Goal: Information Seeking & Learning: Find specific page/section

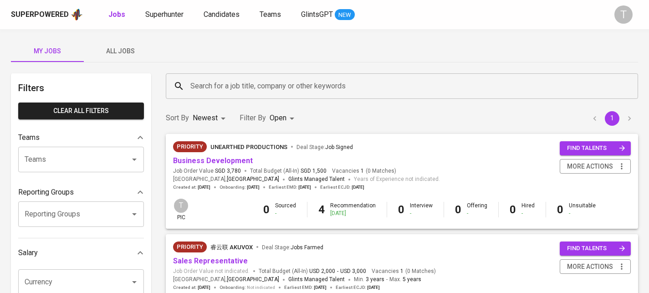
click at [131, 56] on span "All Jobs" at bounding box center [120, 51] width 62 height 11
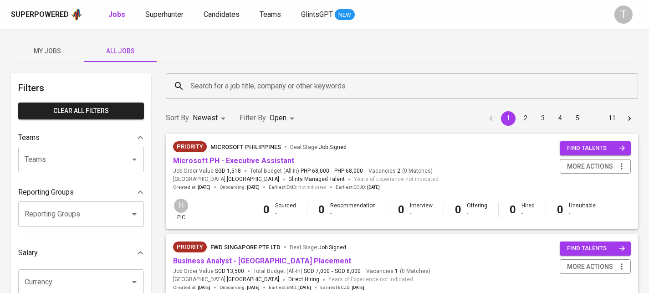
click at [110, 140] on div "Teams" at bounding box center [74, 137] width 113 height 11
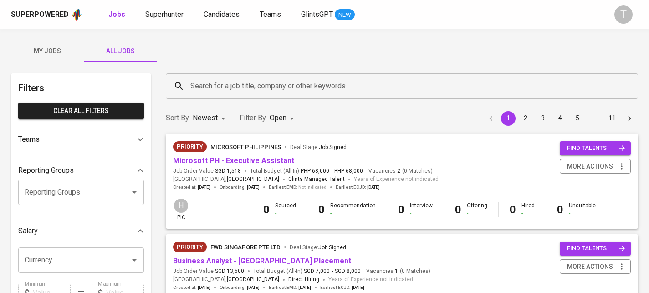
click at [119, 131] on div "Teams" at bounding box center [81, 139] width 126 height 22
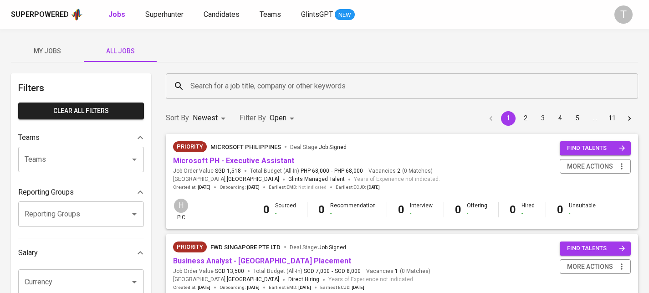
click at [116, 158] on div at bounding box center [128, 159] width 24 height 13
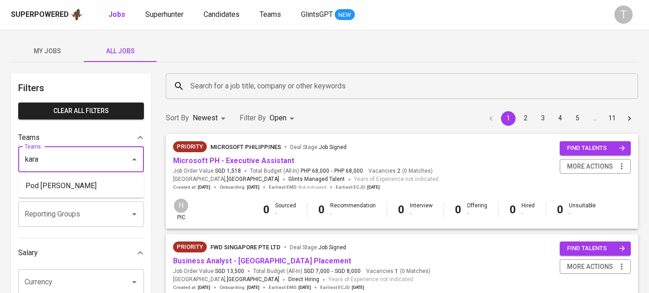
click at [86, 187] on li "Pod Kara" at bounding box center [81, 186] width 126 height 16
type input "kara"
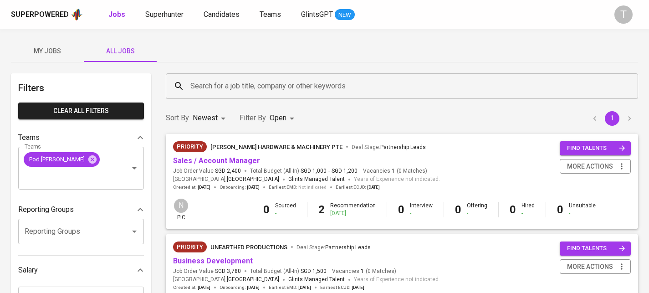
click at [46, 51] on span "My Jobs" at bounding box center [47, 51] width 62 height 11
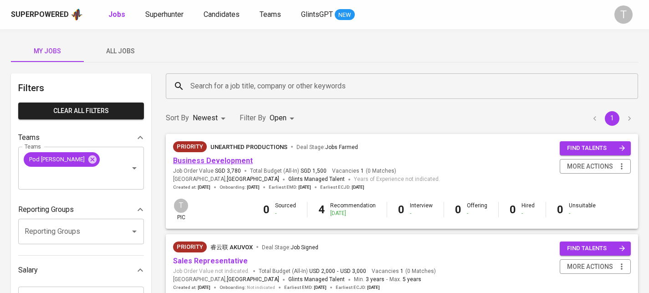
click at [212, 160] on link "Business Development" at bounding box center [213, 160] width 80 height 9
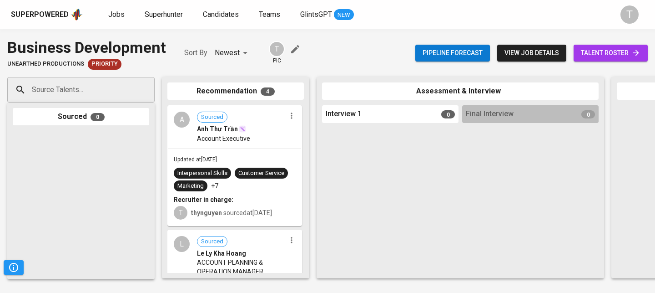
click at [591, 60] on link "talent roster" at bounding box center [611, 53] width 74 height 17
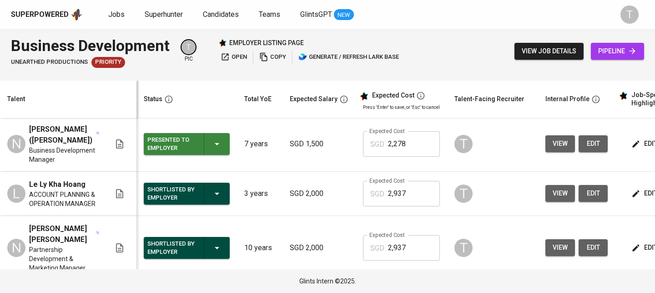
scroll to position [0, 124]
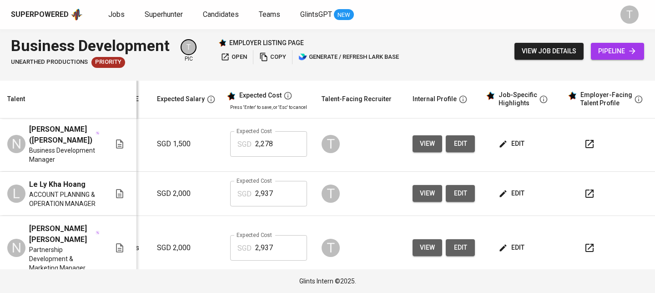
click at [587, 188] on icon "button" at bounding box center [589, 193] width 11 height 11
click at [579, 238] on button "button" at bounding box center [590, 248] width 22 height 22
click at [590, 183] on button "button" at bounding box center [590, 194] width 22 height 22
click at [586, 243] on icon "button" at bounding box center [590, 247] width 8 height 8
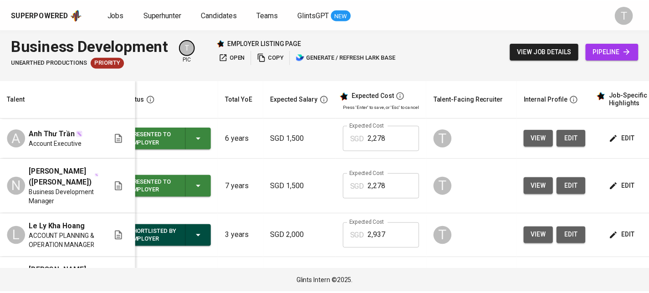
scroll to position [0, 0]
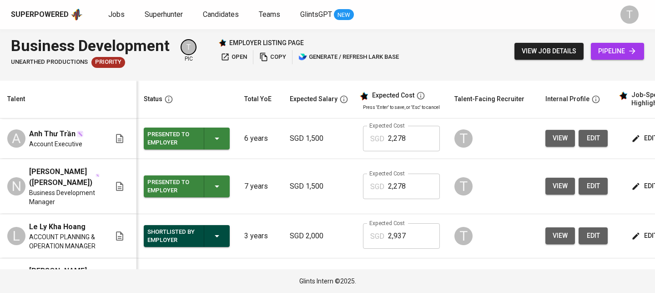
click at [61, 16] on div "Superpowered" at bounding box center [40, 15] width 58 height 10
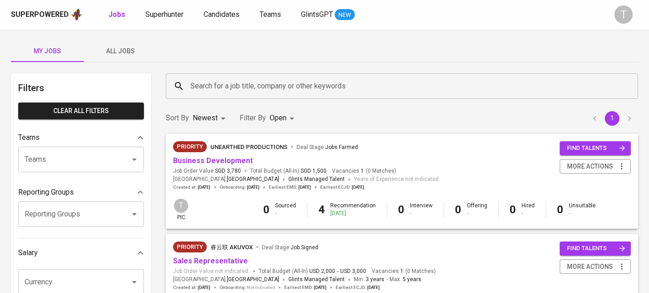
click at [133, 50] on span "All Jobs" at bounding box center [120, 51] width 62 height 11
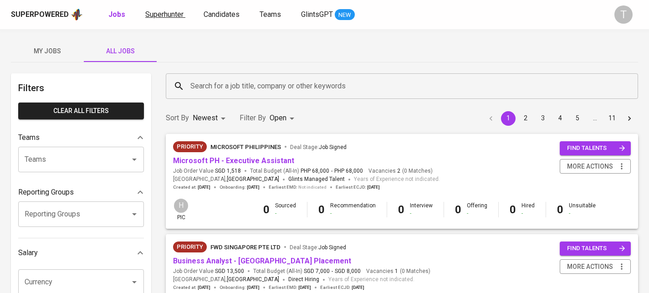
click at [168, 14] on span "Superhunter" at bounding box center [164, 14] width 38 height 9
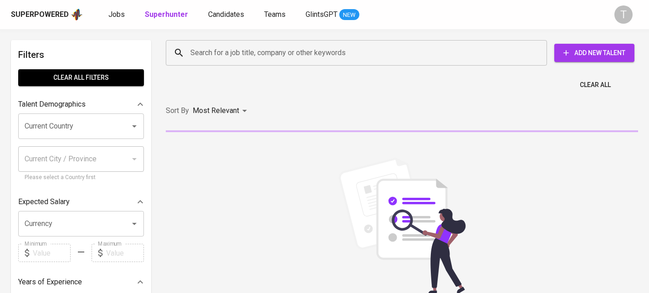
click at [230, 54] on input "Search for a job title, company or other keywords" at bounding box center [358, 52] width 341 height 17
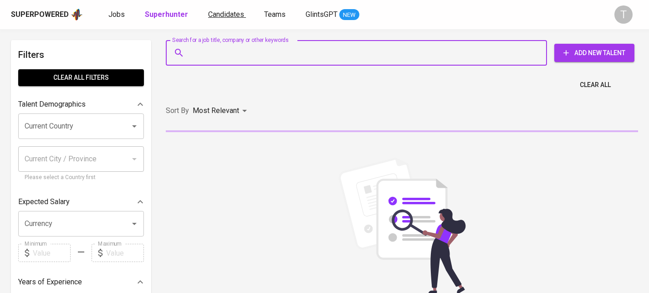
click at [213, 15] on span "Candidates" at bounding box center [226, 14] width 36 height 9
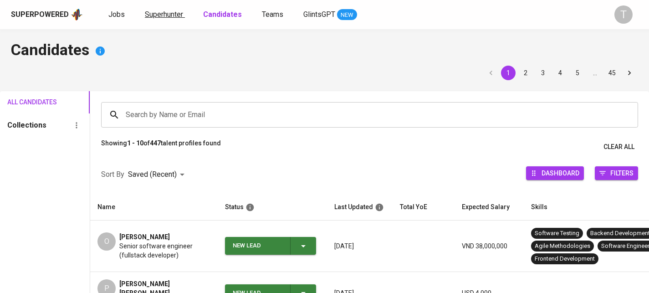
click at [171, 16] on span "Superhunter" at bounding box center [164, 14] width 38 height 9
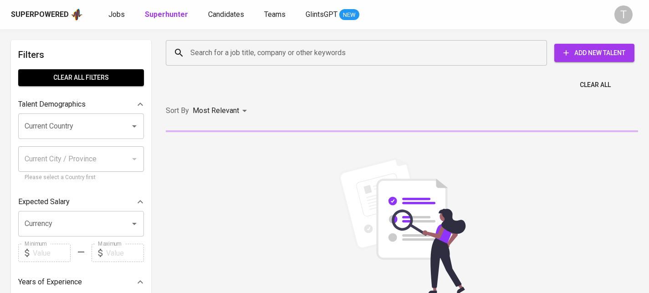
click at [221, 66] on div "Search for a job title, company or other keywords Search for a job title, compa…" at bounding box center [400, 52] width 472 height 29
click at [226, 53] on input "Search for a job title, company or other keywords" at bounding box center [358, 52] width 341 height 17
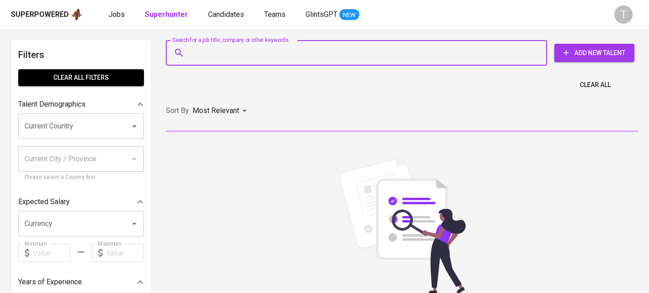
paste input "[EMAIL_ADDRESS][DOMAIN_NAME]"
type input "[EMAIL_ADDRESS][DOMAIN_NAME]"
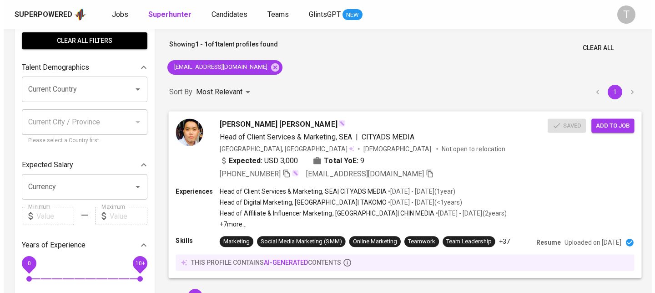
scroll to position [40, 0]
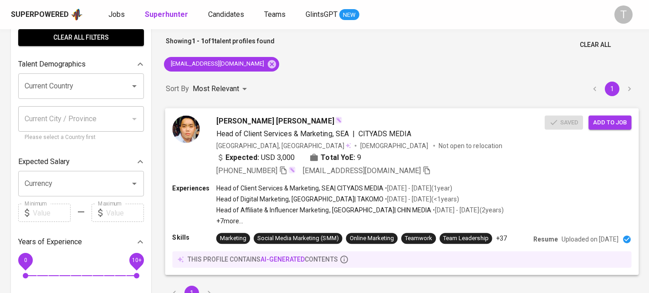
click at [530, 191] on div "Experiences Head of Client Services & Marketing, SEA | CITYADS MEDIA • [DATE] -…" at bounding box center [401, 204] width 459 height 42
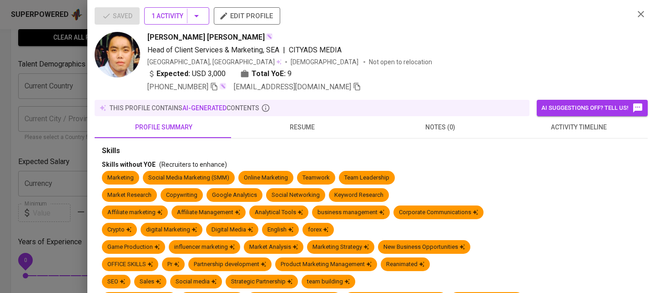
click at [167, 12] on span "1 Activity" at bounding box center [177, 15] width 51 height 11
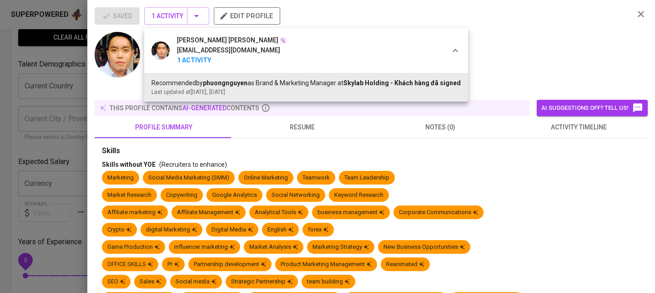
click at [288, 118] on div at bounding box center [327, 146] width 655 height 293
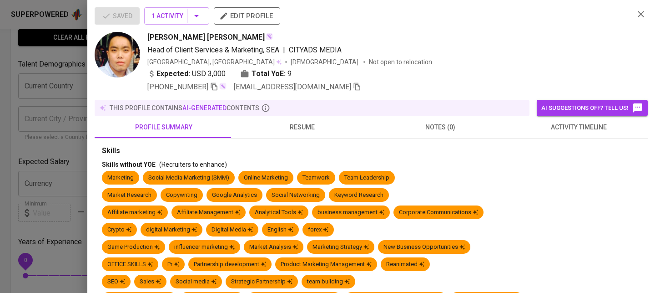
click at [161, 5] on div "Saved 1 Activity edit profile [PERSON_NAME] [PERSON_NAME] of Client Services & …" at bounding box center [371, 146] width 568 height 293
click at [162, 16] on span "1 Activity" at bounding box center [177, 15] width 51 height 11
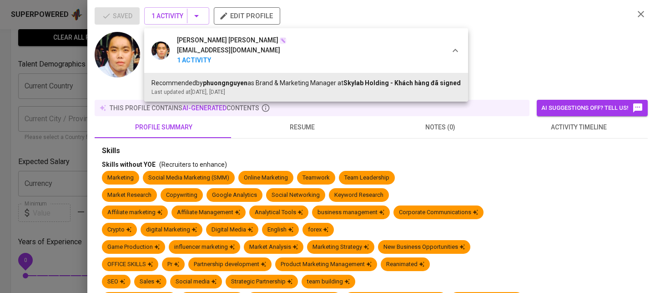
click at [303, 119] on div at bounding box center [327, 146] width 655 height 293
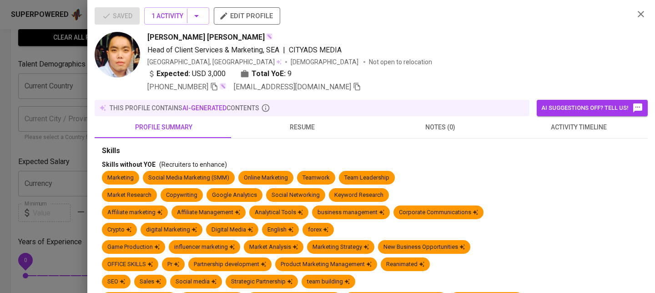
click at [303, 119] on button "resume" at bounding box center [302, 127] width 138 height 22
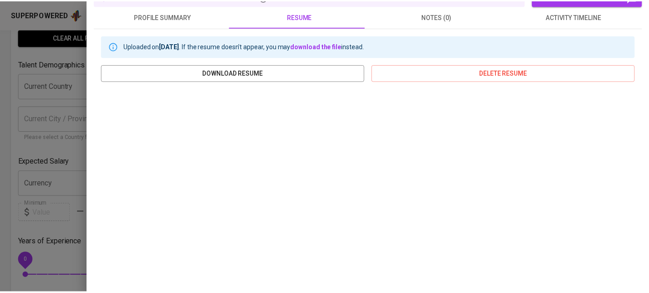
scroll to position [0, 0]
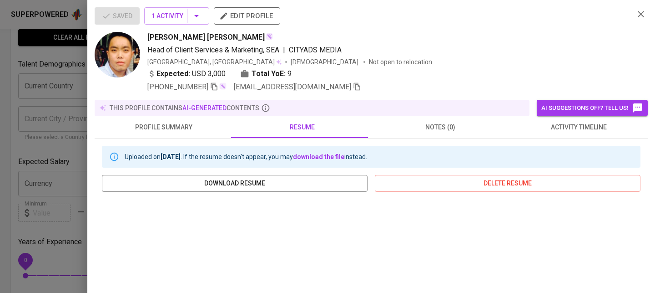
click at [52, 117] on div at bounding box center [327, 146] width 655 height 293
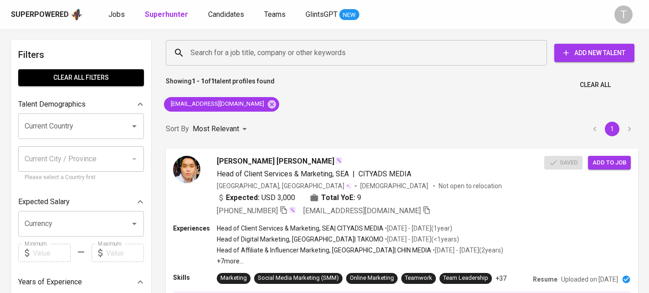
click at [75, 15] on img at bounding box center [77, 15] width 12 height 14
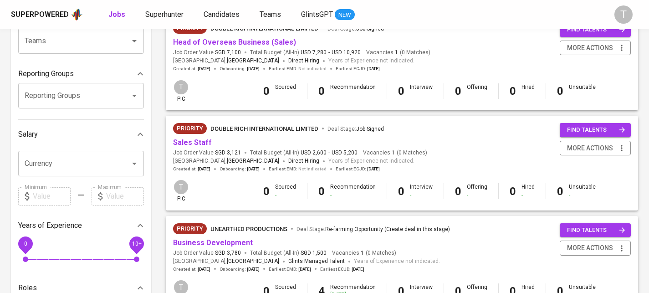
scroll to position [117, 0]
